Goal: Information Seeking & Learning: Learn about a topic

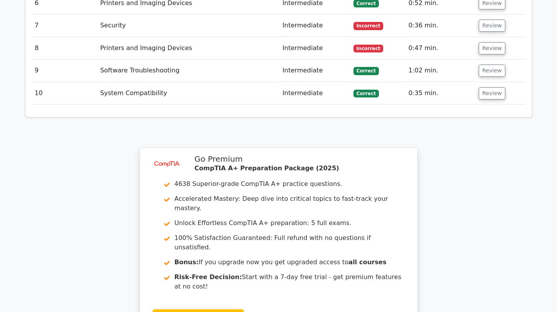
scroll to position [1367, 0]
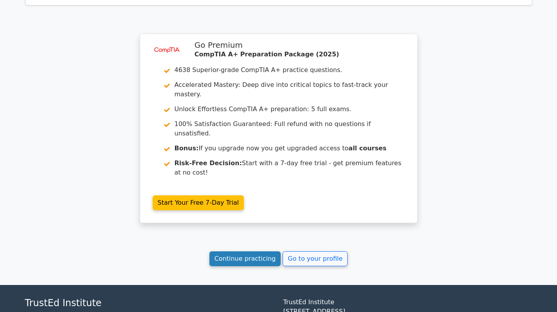
click at [262, 251] on link "Continue practicing" at bounding box center [246, 258] width 72 height 15
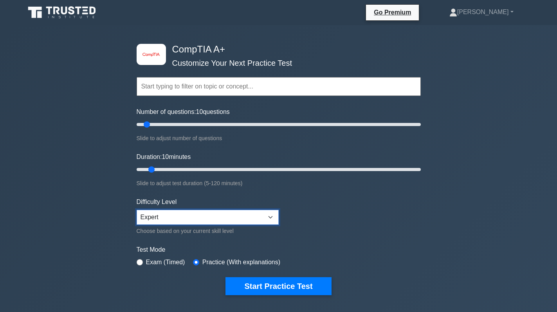
click at [256, 216] on select "Beginner Intermediate Expert" at bounding box center [208, 217] width 142 height 15
select select "beginner"
click at [137, 210] on select "Beginner Intermediate Expert" at bounding box center [208, 217] width 142 height 15
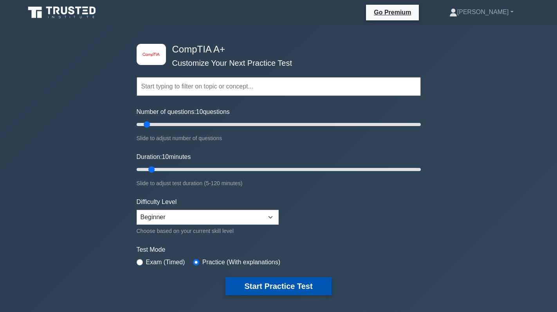
click at [278, 282] on button "Start Practice Test" at bounding box center [279, 286] width 106 height 18
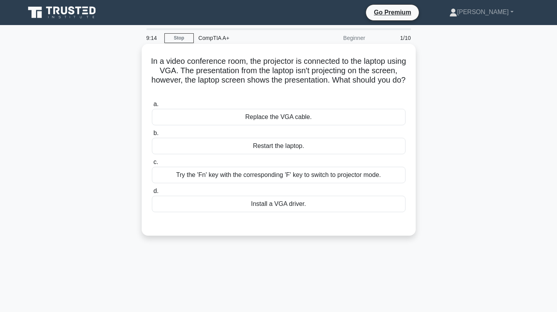
click at [277, 172] on div "Try the 'Fn' key with the corresponding 'F' key to switch to projector mode." at bounding box center [279, 175] width 254 height 16
click at [152, 165] on input "c. Try the 'Fn' key with the corresponding 'F' key to switch to projector mode." at bounding box center [152, 162] width 0 height 5
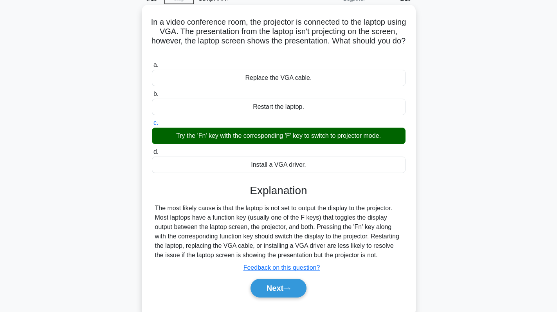
scroll to position [111, 0]
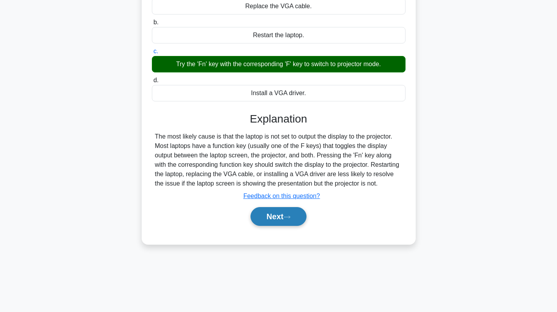
click at [289, 218] on icon at bounding box center [287, 217] width 7 height 4
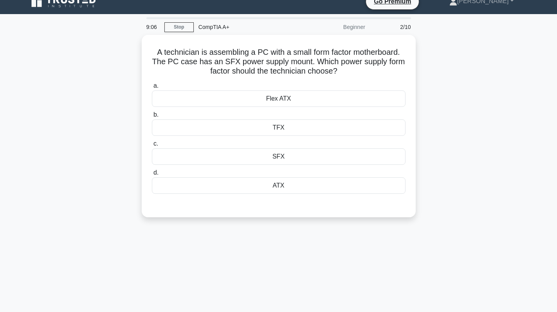
scroll to position [0, 0]
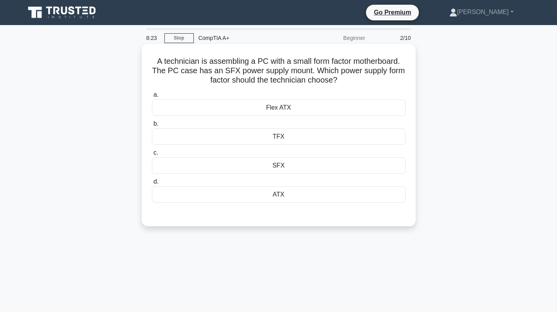
click at [246, 164] on div "SFX" at bounding box center [279, 165] width 254 height 16
click at [152, 156] on input "c. SFX" at bounding box center [152, 152] width 0 height 5
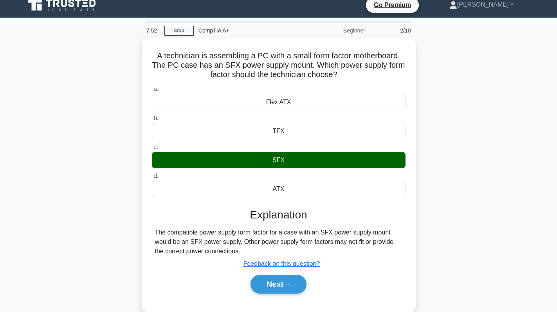
scroll to position [111, 0]
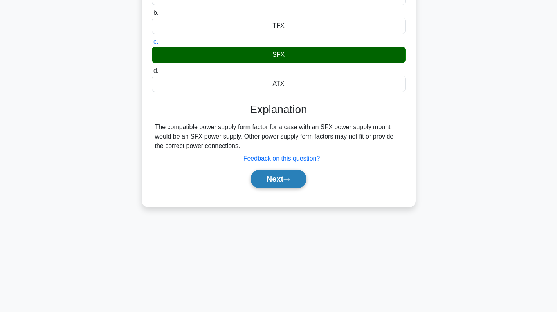
click at [257, 177] on button "Next" at bounding box center [279, 179] width 56 height 19
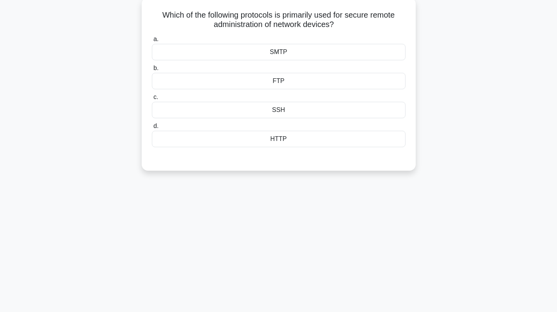
scroll to position [0, 0]
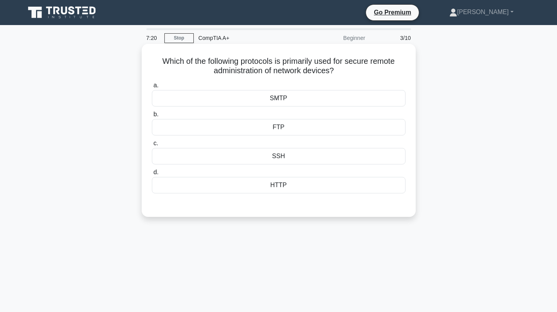
click at [326, 101] on div "SMTP" at bounding box center [279, 98] width 254 height 16
click at [152, 88] on input "a. SMTP" at bounding box center [152, 85] width 0 height 5
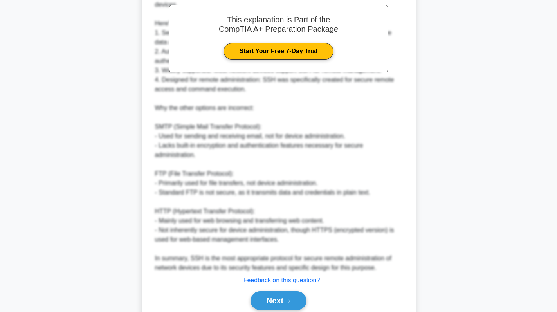
scroll to position [266, 0]
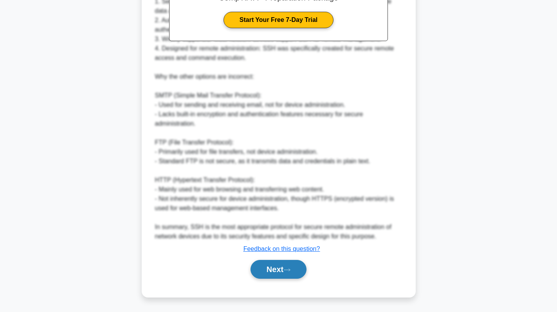
click at [280, 268] on button "Next" at bounding box center [279, 269] width 56 height 19
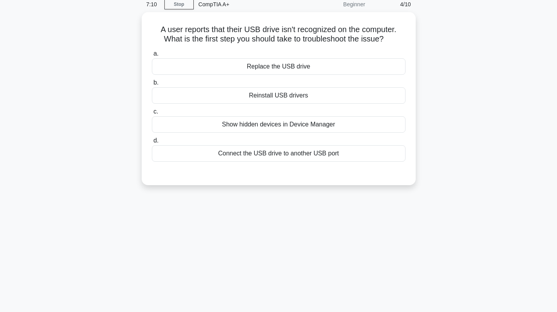
scroll to position [0, 0]
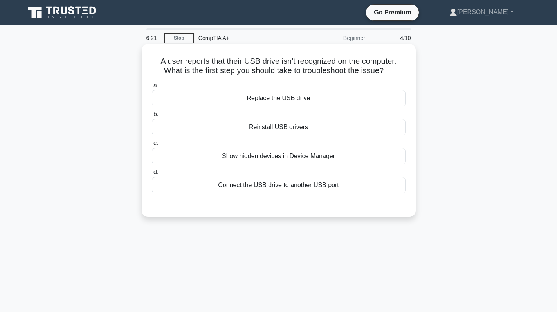
click at [314, 180] on div "Connect the USB drive to another USB port" at bounding box center [279, 185] width 254 height 16
click at [152, 175] on input "d. Connect the USB drive to another USB port" at bounding box center [152, 172] width 0 height 5
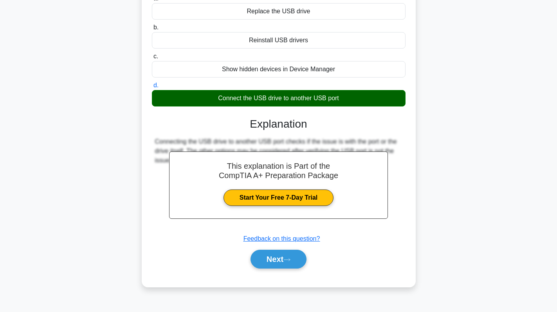
scroll to position [111, 0]
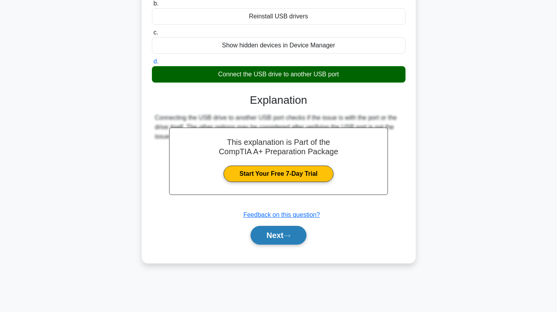
click at [276, 238] on button "Next" at bounding box center [279, 235] width 56 height 19
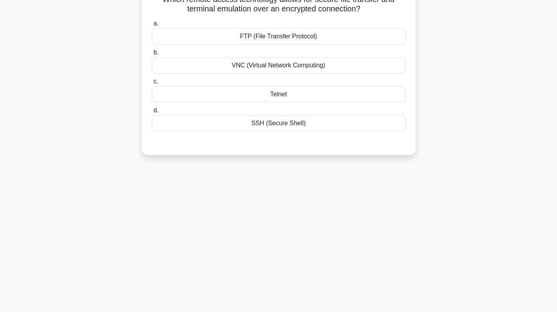
scroll to position [0, 0]
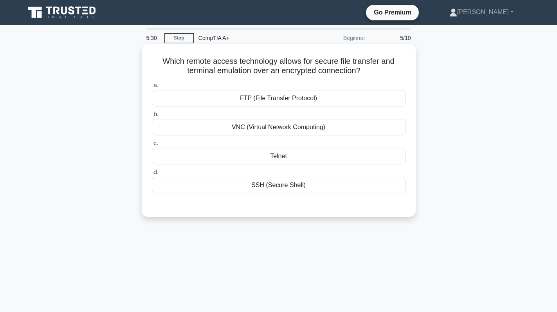
click at [309, 190] on div "SSH (Secure Shell)" at bounding box center [279, 185] width 254 height 16
click at [152, 175] on input "d. SSH (Secure Shell)" at bounding box center [152, 172] width 0 height 5
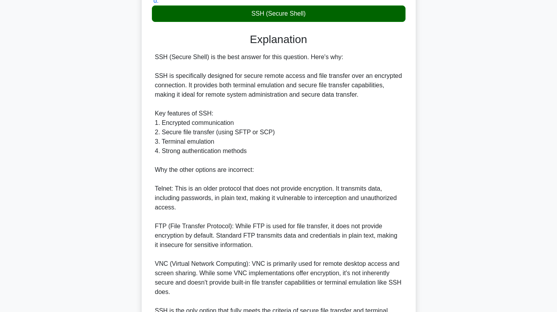
scroll to position [256, 0]
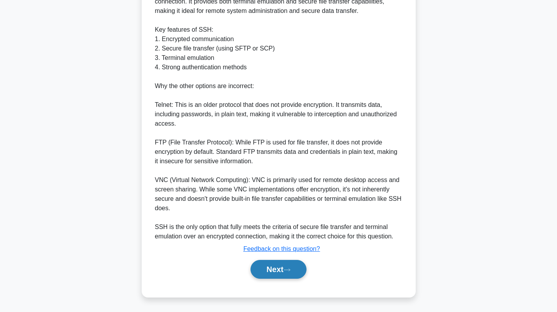
click at [281, 266] on button "Next" at bounding box center [279, 269] width 56 height 19
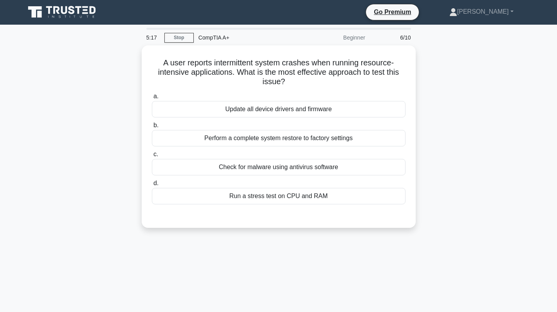
scroll to position [0, 0]
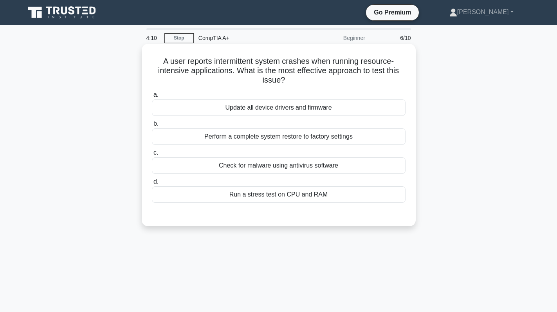
click at [320, 194] on div "Run a stress test on CPU and RAM" at bounding box center [279, 194] width 254 height 16
click at [152, 184] on input "d. Run a stress test on CPU and RAM" at bounding box center [152, 181] width 0 height 5
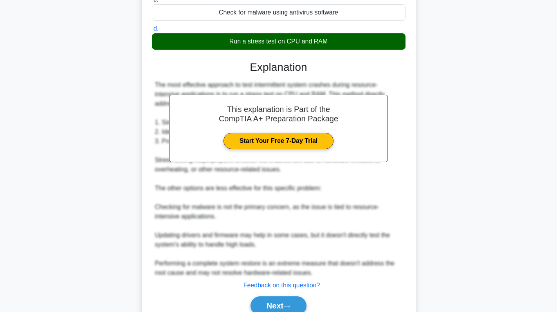
scroll to position [190, 0]
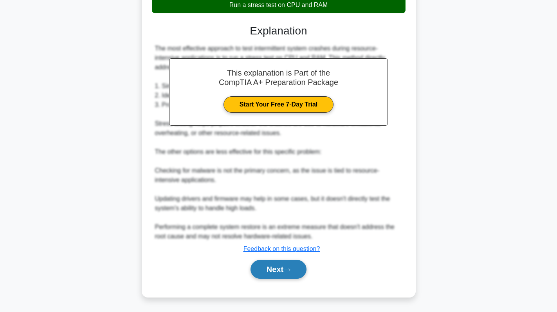
click at [280, 271] on button "Next" at bounding box center [279, 269] width 56 height 19
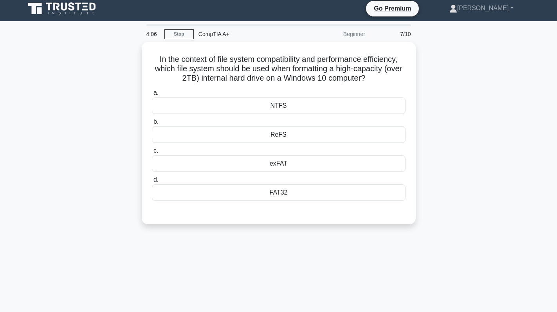
scroll to position [0, 0]
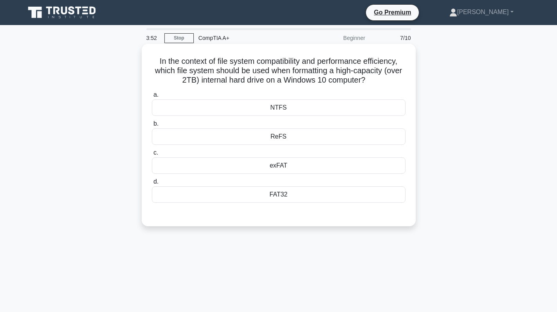
click at [333, 116] on div "NTFS" at bounding box center [279, 107] width 254 height 16
click at [152, 98] on input "a. NTFS" at bounding box center [152, 94] width 0 height 5
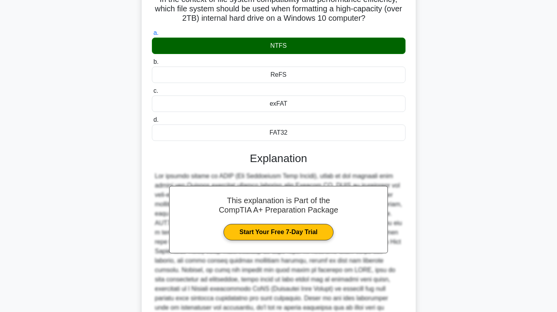
scroll to position [171, 0]
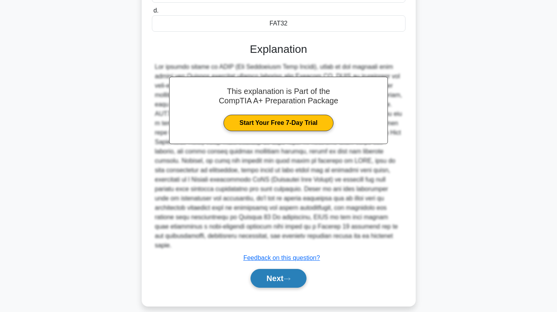
click at [270, 269] on button "Next" at bounding box center [279, 278] width 56 height 19
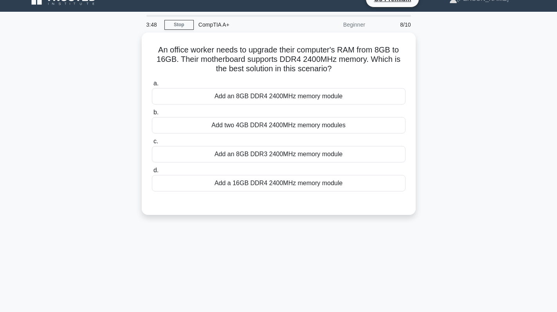
scroll to position [0, 0]
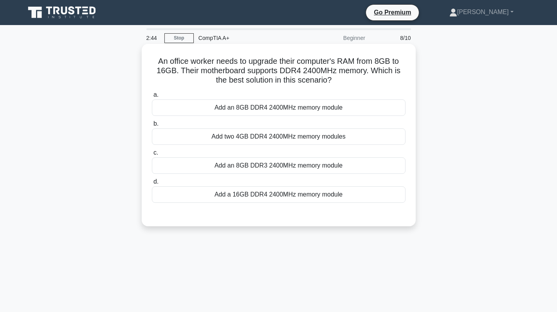
click at [294, 111] on div "Add an 8GB DDR4 2400MHz memory module" at bounding box center [279, 107] width 254 height 16
click at [152, 98] on input "a. Add an 8GB DDR4 2400MHz memory module" at bounding box center [152, 94] width 0 height 5
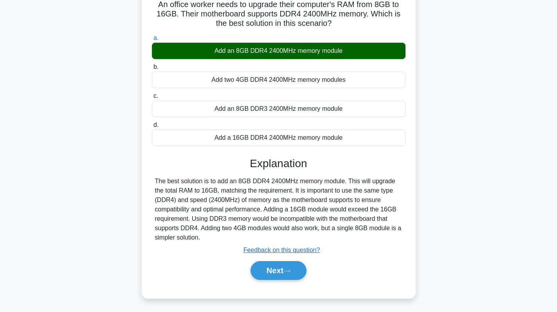
scroll to position [111, 0]
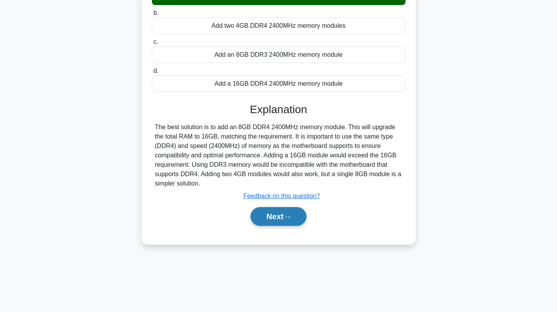
click at [278, 214] on button "Next" at bounding box center [279, 216] width 56 height 19
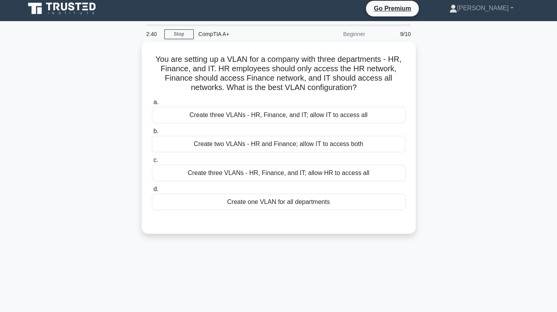
scroll to position [0, 0]
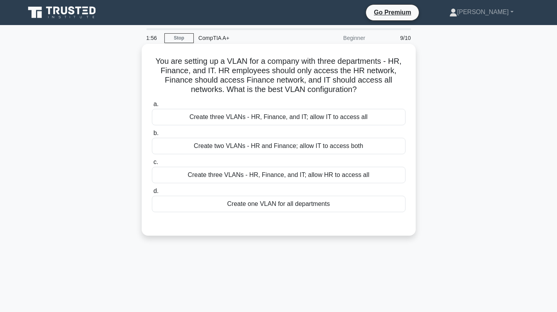
click at [258, 178] on div "Create three VLANs - HR, Finance, and IT; allow HR to access all" at bounding box center [279, 175] width 254 height 16
click at [152, 165] on input "c. Create three VLANs - HR, Finance, and IT; allow HR to access all" at bounding box center [152, 162] width 0 height 5
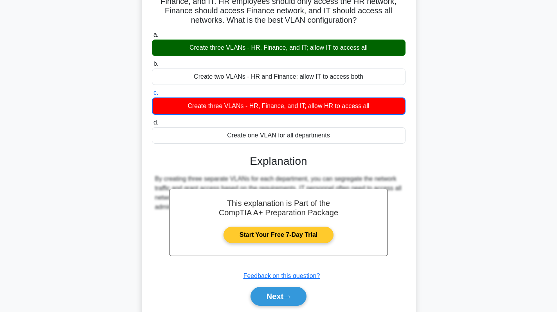
scroll to position [111, 0]
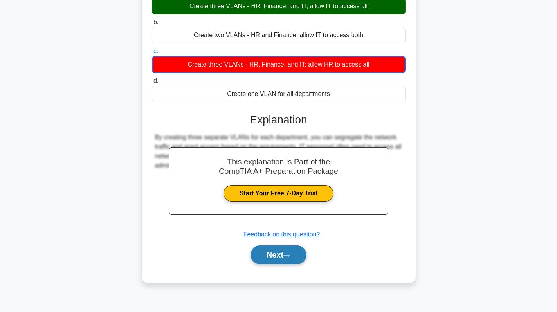
click at [276, 255] on button "Next" at bounding box center [279, 255] width 56 height 19
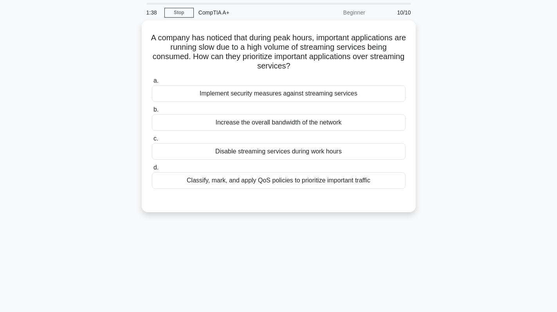
scroll to position [0, 0]
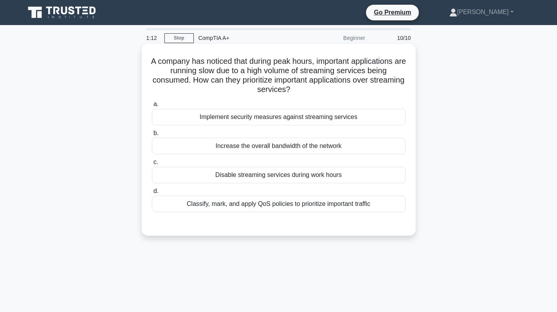
click at [333, 202] on div "Classify, mark, and apply QoS policies to prioritize important traffic" at bounding box center [279, 204] width 254 height 16
click at [152, 194] on input "d. Classify, mark, and apply QoS policies to prioritize important traffic" at bounding box center [152, 191] width 0 height 5
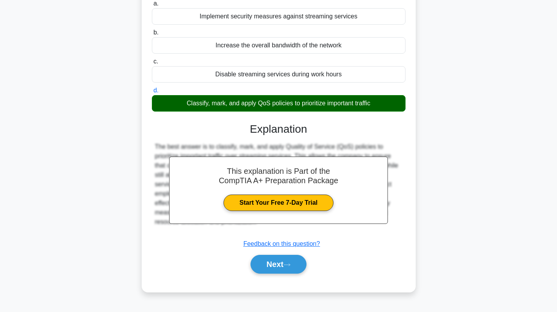
scroll to position [111, 0]
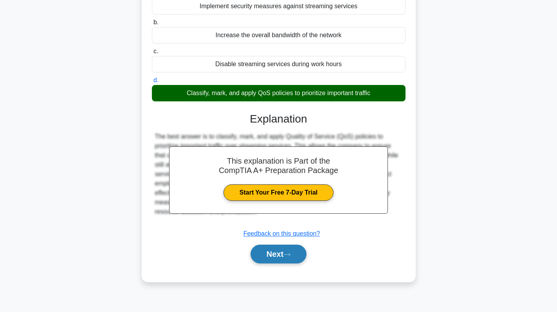
click at [275, 256] on button "Next" at bounding box center [279, 254] width 56 height 19
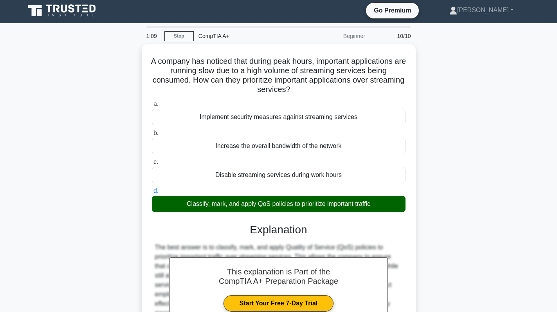
scroll to position [0, 0]
